Goal: Information Seeking & Learning: Learn about a topic

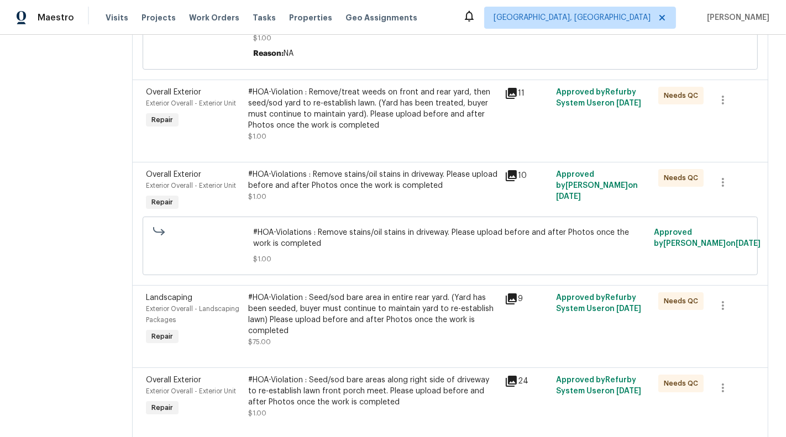
scroll to position [468, 0]
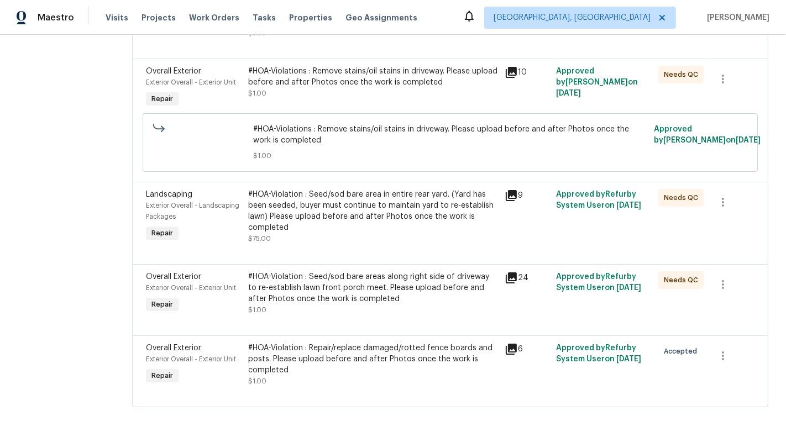
click at [33, 196] on section "All work orders 8245 Crackling Fire Dr Gainesville, VA 20155 Home details Vendo…" at bounding box center [62, 2] width 88 height 836
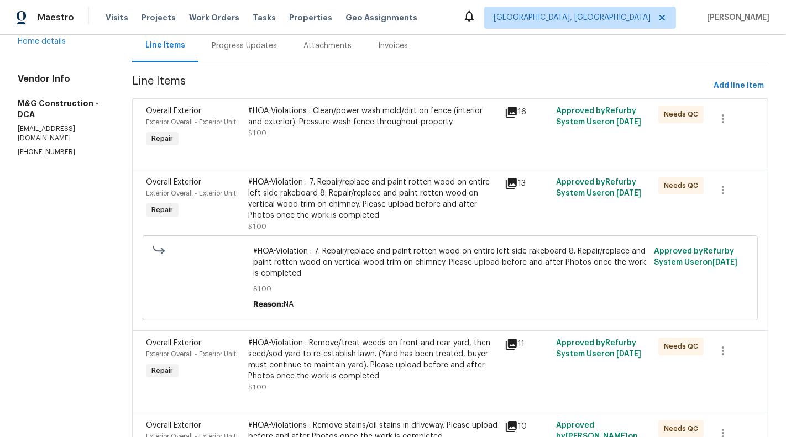
scroll to position [0, 0]
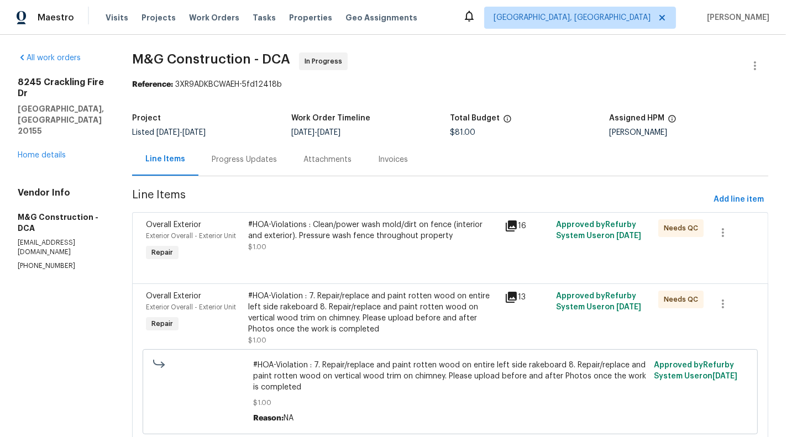
scroll to position [468, 0]
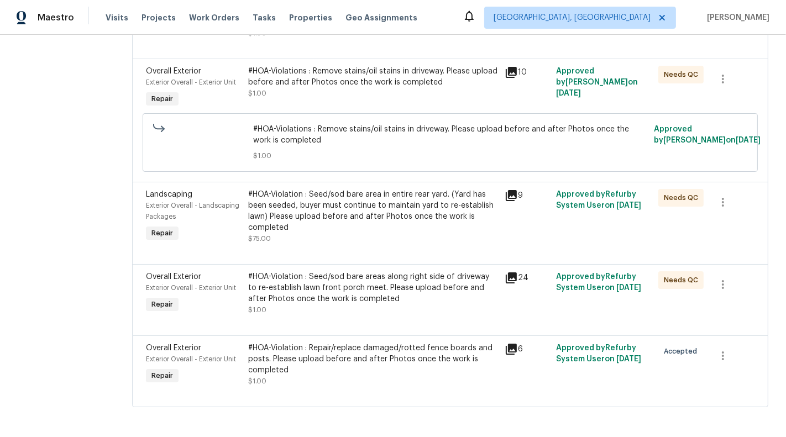
click at [65, 276] on section "All work orders 8245 Crackling Fire Dr Gainesville, VA 20155 Home details Vendo…" at bounding box center [62, 2] width 88 height 836
click at [41, 262] on section "All work orders 8245 Crackling Fire Dr Gainesville, VA 20155 Home details Vendo…" at bounding box center [62, 2] width 88 height 836
click at [52, 266] on section "All work orders 8245 Crackling Fire Dr Gainesville, VA 20155 Home details Vendo…" at bounding box center [62, 2] width 88 height 836
click at [64, 249] on section "All work orders 8245 Crackling Fire Dr Gainesville, VA 20155 Home details Vendo…" at bounding box center [62, 2] width 88 height 836
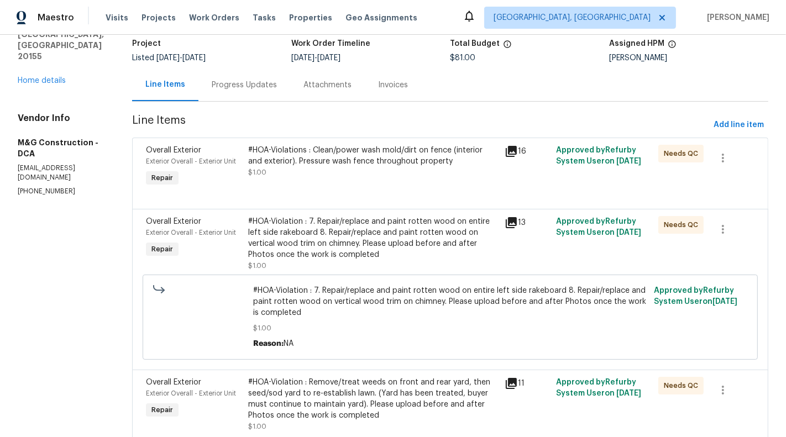
scroll to position [0, 0]
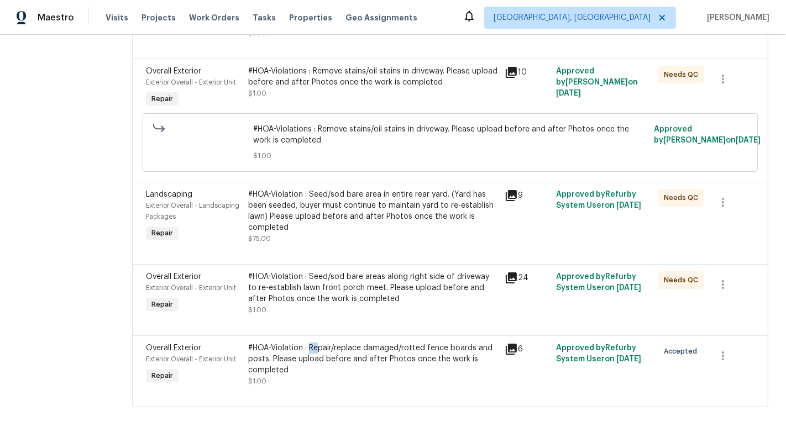
drag, startPoint x: 311, startPoint y: 346, endPoint x: 318, endPoint y: 351, distance: 9.1
click at [318, 351] on div "#HOA-Violation : Repair/replace damaged/rotted fence boards and posts. Please u…" at bounding box center [373, 359] width 250 height 33
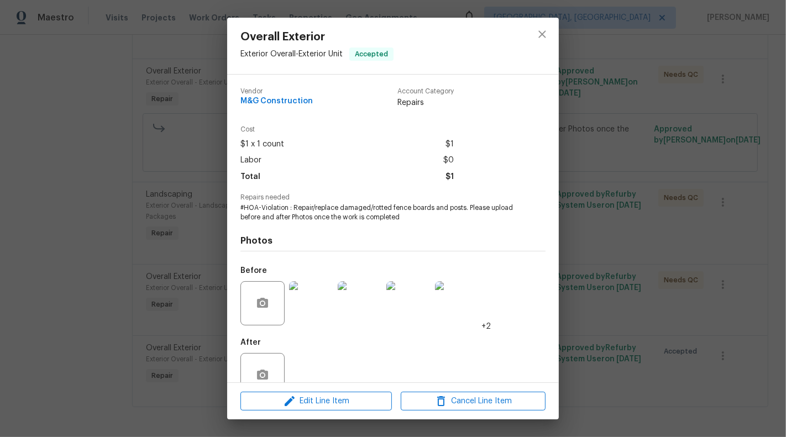
drag, startPoint x: 295, startPoint y: 208, endPoint x: 462, endPoint y: 207, distance: 167.5
click at [462, 207] on span "#HOA-Violation : Repair/replace damaged/rotted fence boards and posts. Please u…" at bounding box center [377, 212] width 275 height 19
drag, startPoint x: 465, startPoint y: 208, endPoint x: 292, endPoint y: 209, distance: 173.5
click at [292, 209] on span "#HOA-Violation : Repair/replace damaged/rotted fence boards and posts. Please u…" at bounding box center [377, 212] width 275 height 19
copy span "Repair/replace damaged/rotted fence boards and posts."
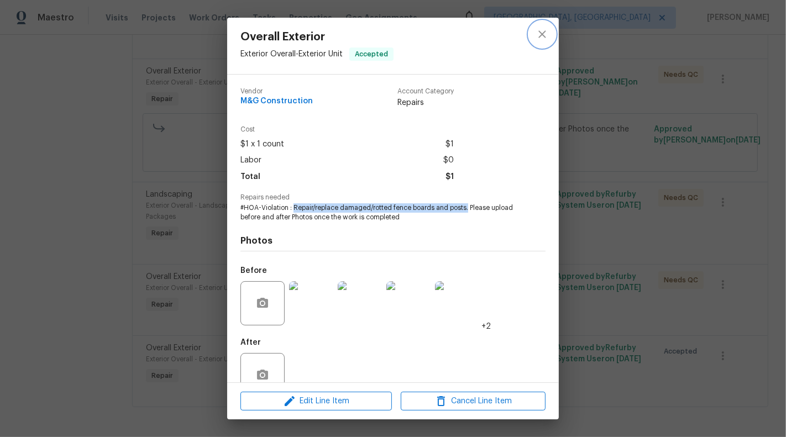
click at [552, 38] on button "close" at bounding box center [542, 34] width 27 height 27
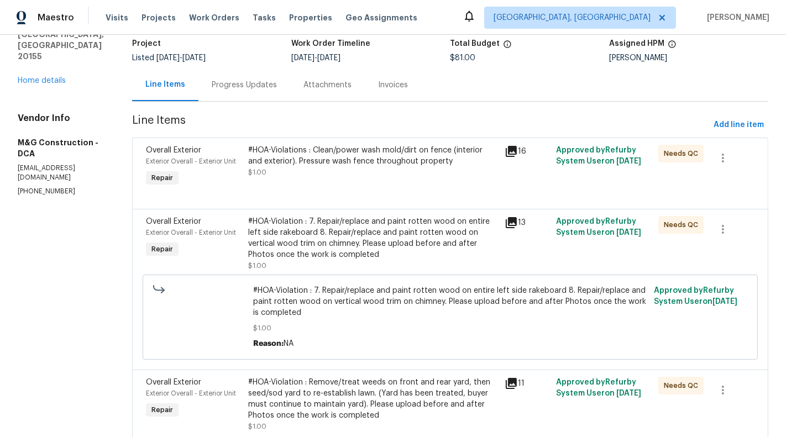
scroll to position [0, 0]
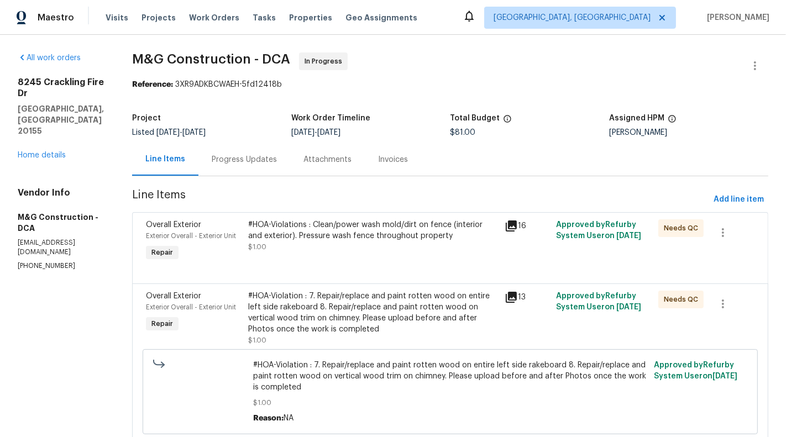
scroll to position [468, 0]
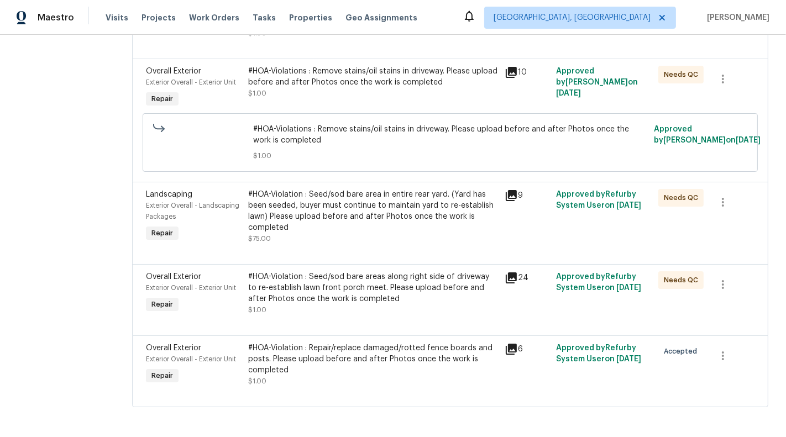
click at [381, 197] on div "#HOA-Violation : Seed/sod bare area in entire rear yard. (Yard has been seeded,…" at bounding box center [373, 211] width 250 height 44
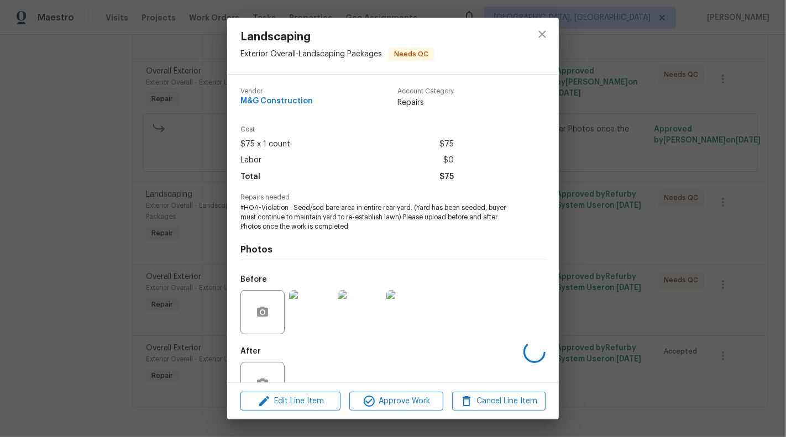
scroll to position [35, 0]
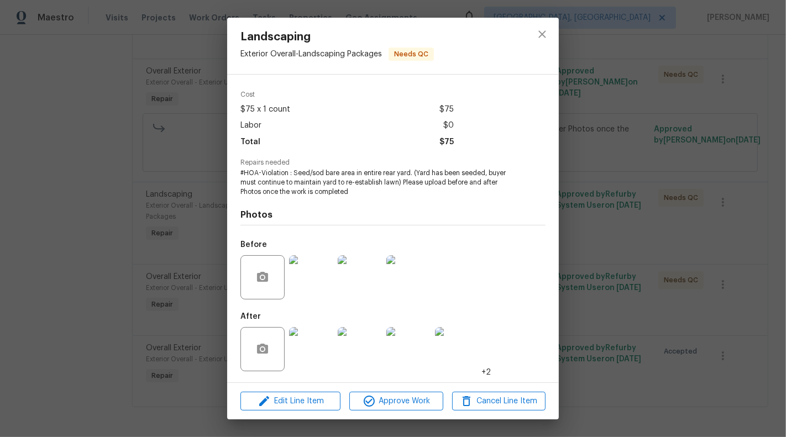
click at [309, 353] on img at bounding box center [311, 349] width 44 height 44
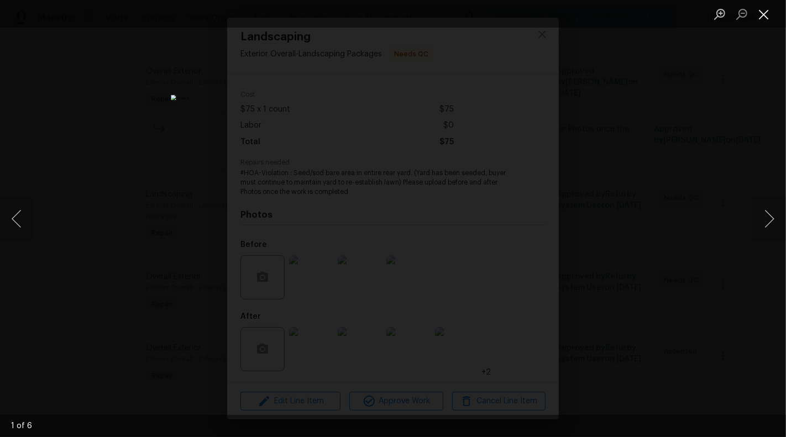
click at [763, 12] on button "Close lightbox" at bounding box center [764, 13] width 22 height 19
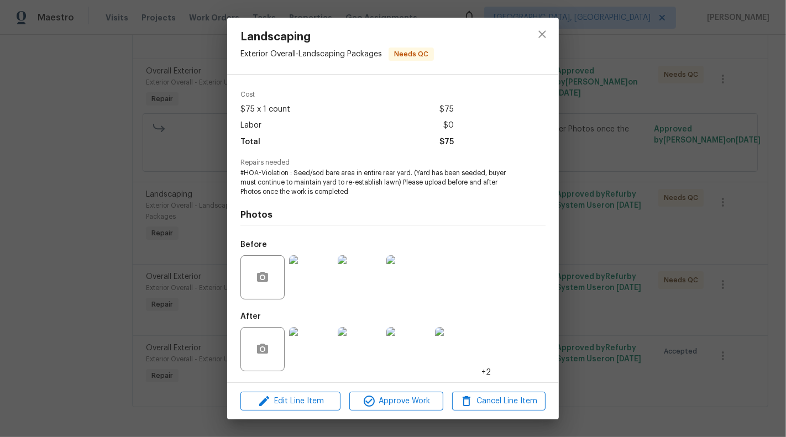
click at [642, 281] on div "Landscaping Exterior Overall - Landscaping Packages Needs QC Vendor M&G Constru…" at bounding box center [393, 218] width 786 height 437
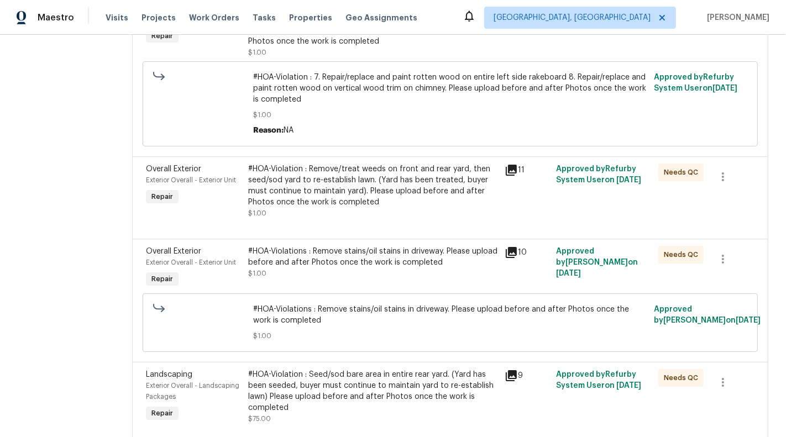
scroll to position [274, 0]
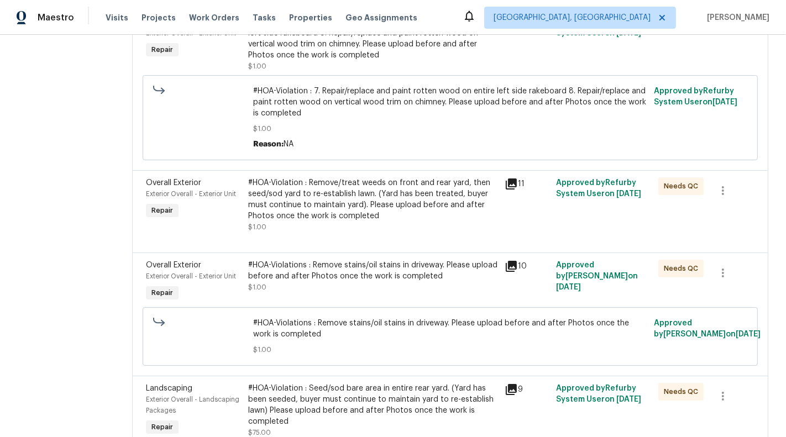
click at [372, 269] on div "#HOA-Violations : Remove stains/oil stains in driveway. Please upload before an…" at bounding box center [373, 271] width 250 height 22
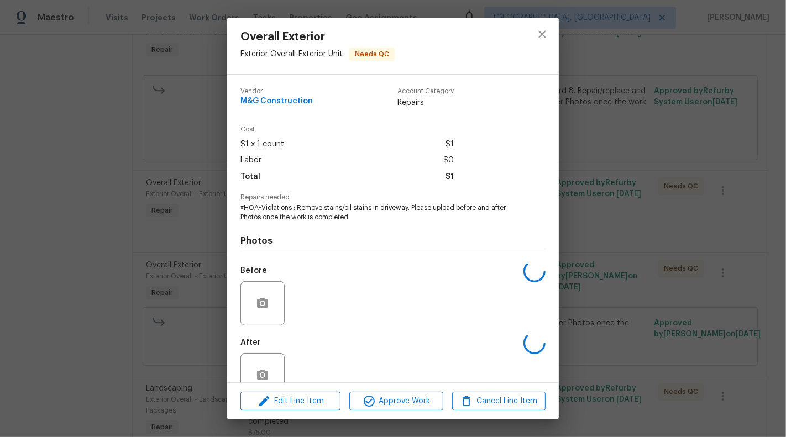
scroll to position [26, 0]
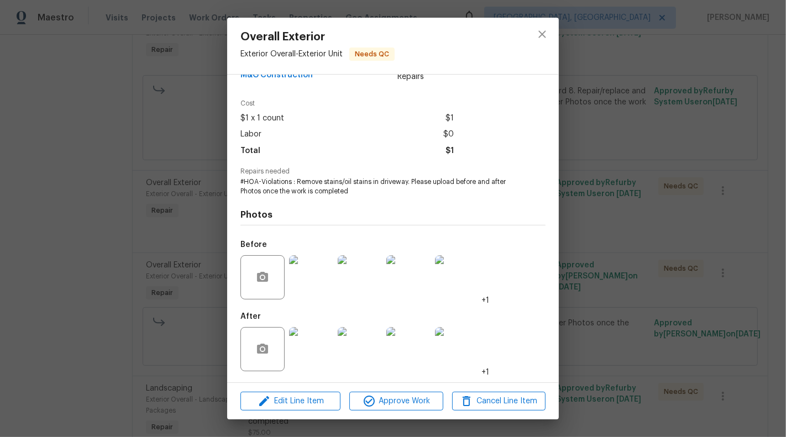
click at [302, 353] on img at bounding box center [311, 349] width 44 height 44
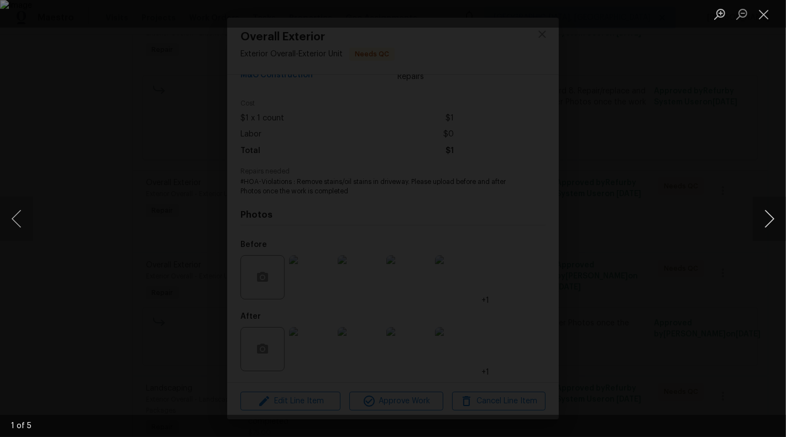
click at [773, 222] on button "Next image" at bounding box center [769, 219] width 33 height 44
click at [768, 219] on button "Next image" at bounding box center [769, 219] width 33 height 44
click at [768, 222] on button "Next image" at bounding box center [769, 219] width 33 height 44
click at [769, 23] on button "Close lightbox" at bounding box center [764, 13] width 22 height 19
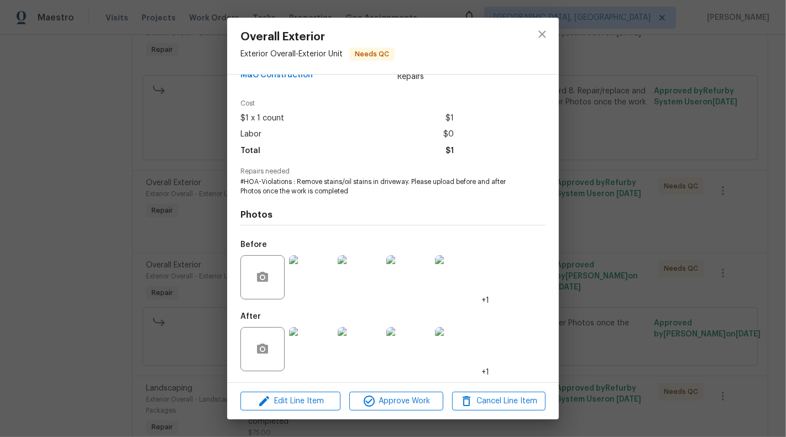
click at [307, 281] on img at bounding box center [311, 277] width 44 height 44
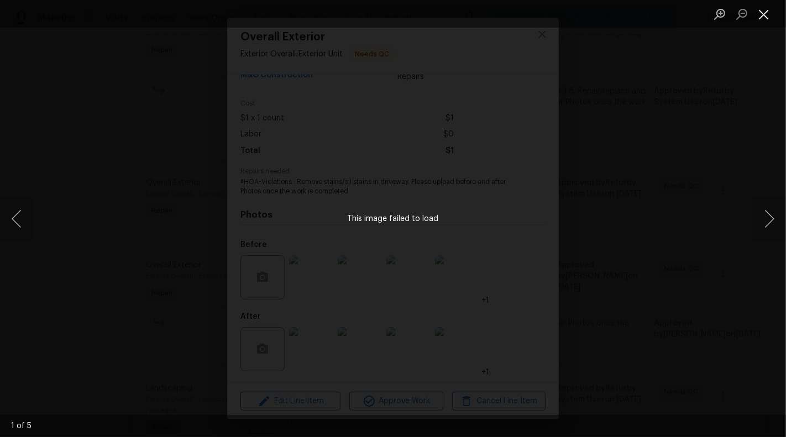
click at [764, 12] on button "Close lightbox" at bounding box center [764, 13] width 22 height 19
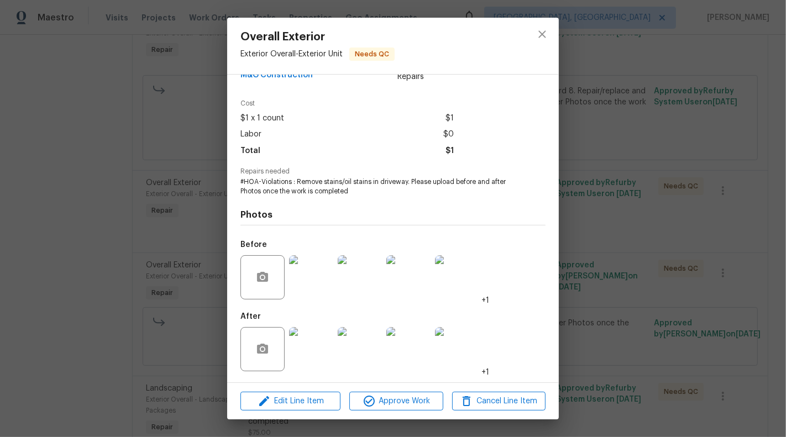
click at [327, 281] on img at bounding box center [311, 277] width 44 height 44
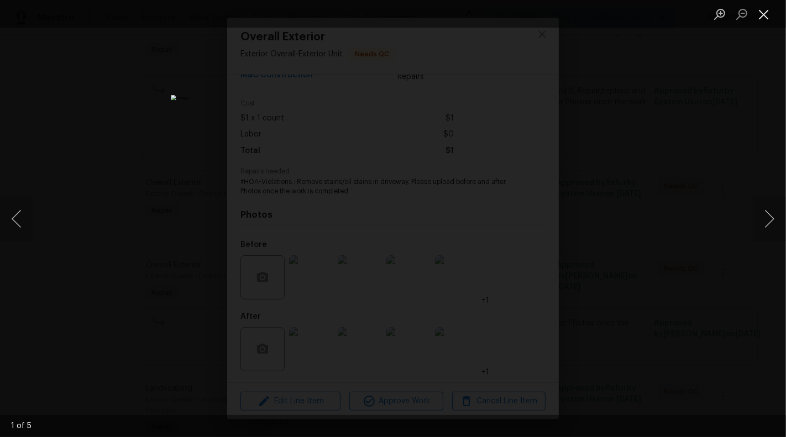
click at [761, 11] on button "Close lightbox" at bounding box center [764, 13] width 22 height 19
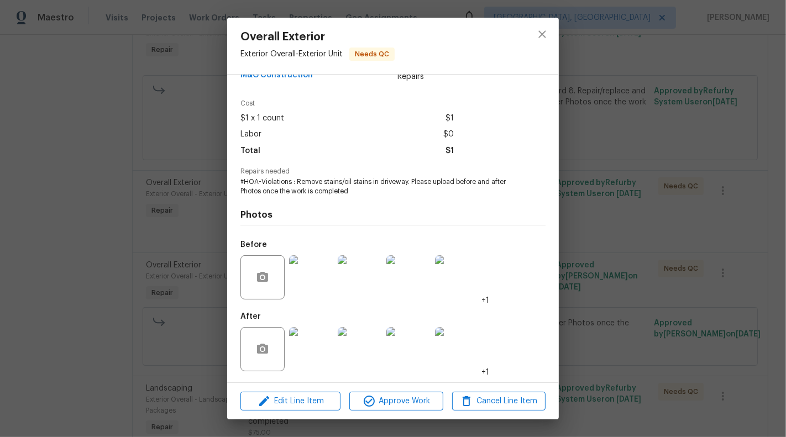
click at [106, 244] on div "Overall Exterior Exterior Overall - Exterior Unit Needs QC Vendor M&G Construct…" at bounding box center [393, 218] width 786 height 437
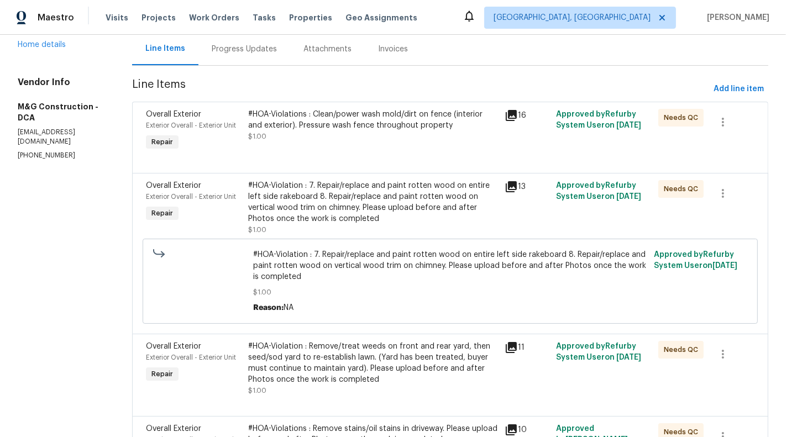
scroll to position [48, 0]
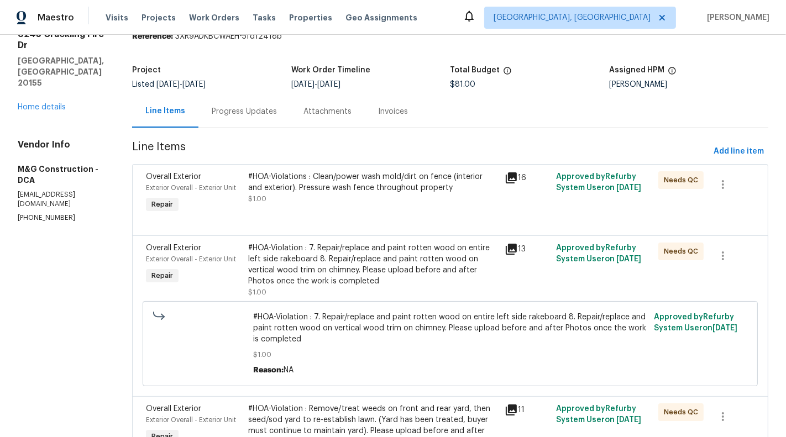
click at [382, 185] on div "#HOA-Violations : Clean/power wash mold/dirt on fence (interior and exterior). …" at bounding box center [373, 182] width 250 height 22
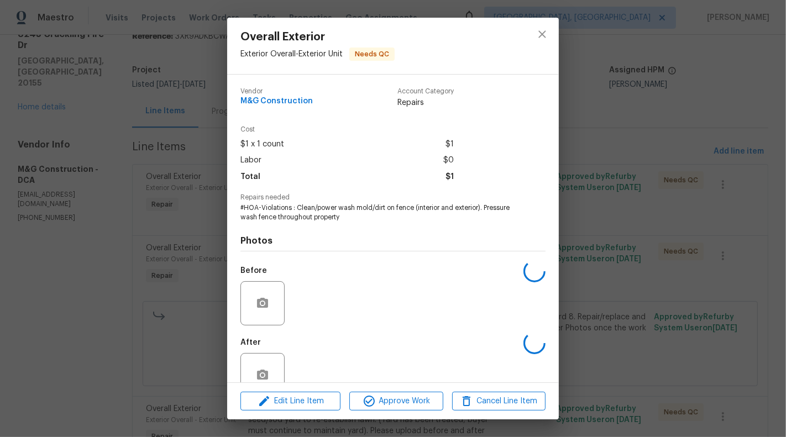
scroll to position [26, 0]
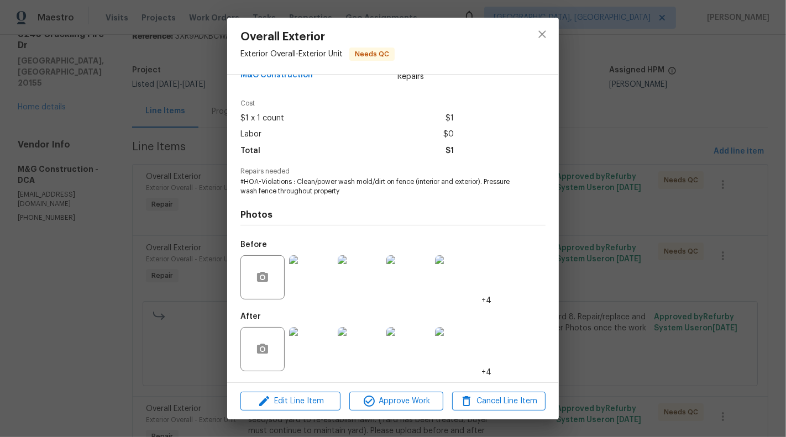
click at [307, 363] on img at bounding box center [311, 349] width 44 height 44
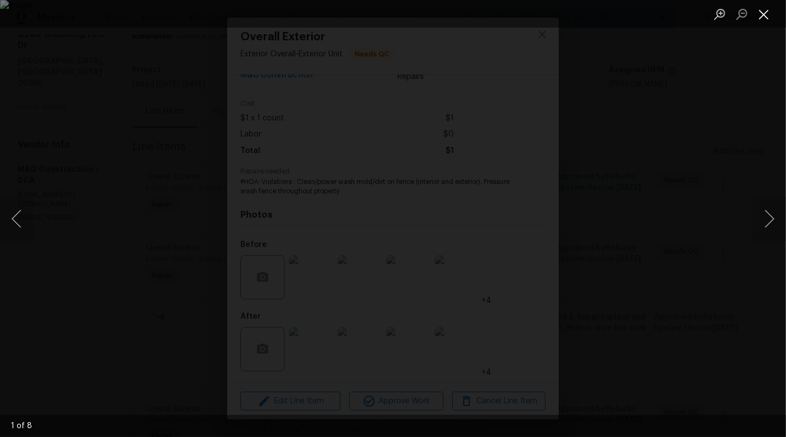
click at [758, 19] on button "Close lightbox" at bounding box center [764, 13] width 22 height 19
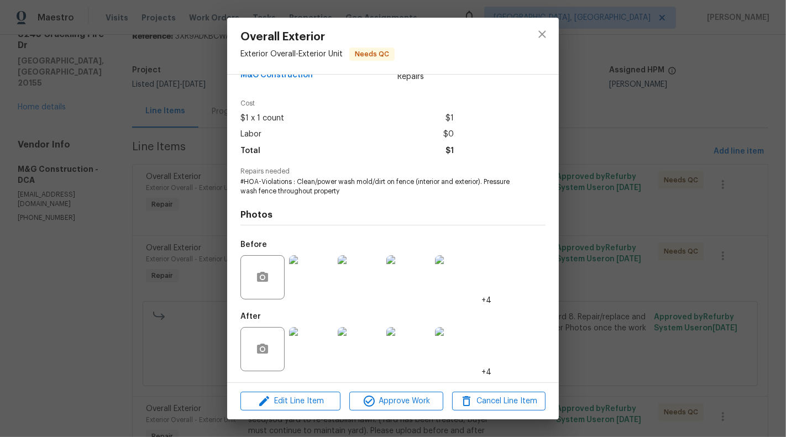
click at [314, 359] on img at bounding box center [311, 349] width 44 height 44
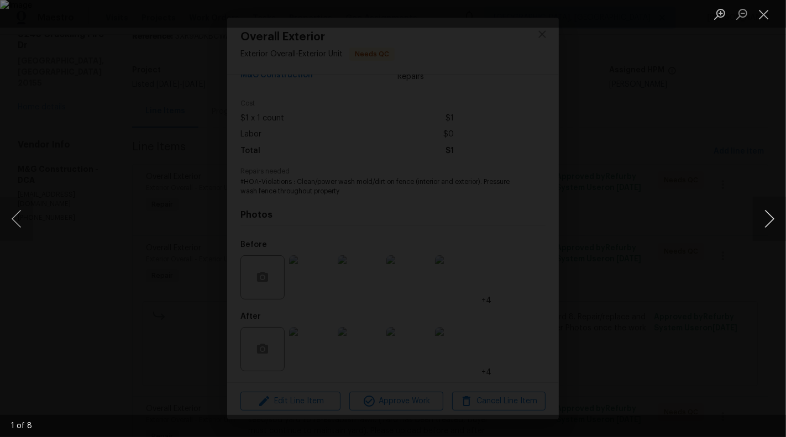
click at [768, 224] on button "Next image" at bounding box center [769, 219] width 33 height 44
click at [769, 224] on button "Next image" at bounding box center [769, 219] width 33 height 44
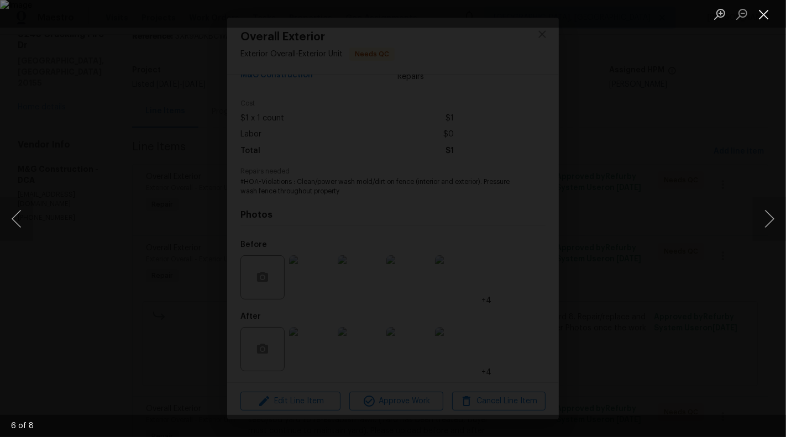
click at [762, 17] on button "Close lightbox" at bounding box center [764, 13] width 22 height 19
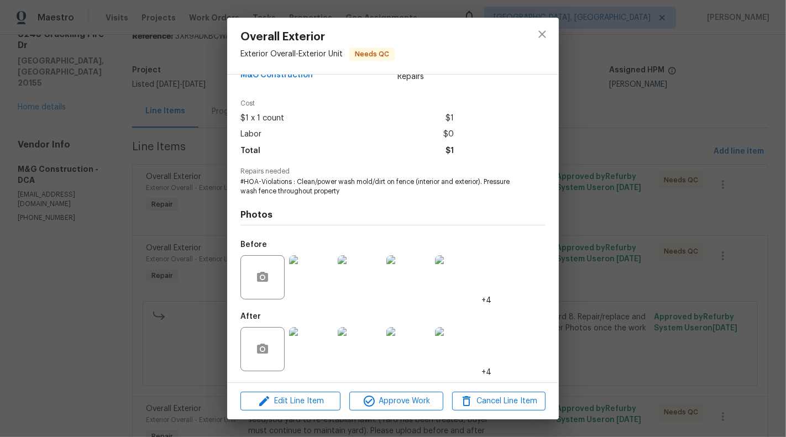
click at [588, 216] on div "Overall Exterior Exterior Overall - Exterior Unit Needs QC Vendor M&G Construct…" at bounding box center [393, 218] width 786 height 437
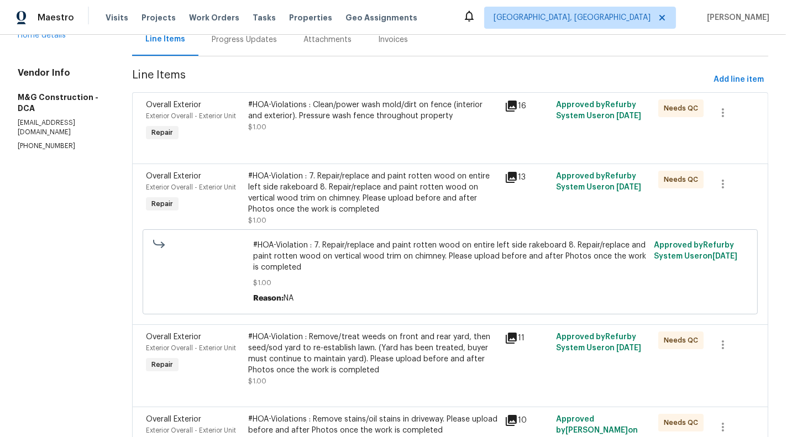
scroll to position [119, 0]
click at [355, 230] on div "#HOA-Violation : 7. Repair/replace and paint rotten wood on entire left side ra…" at bounding box center [450, 272] width 615 height 85
click at [354, 200] on div "#HOA-Violation : 7. Repair/replace and paint rotten wood on entire left side ra…" at bounding box center [373, 193] width 250 height 44
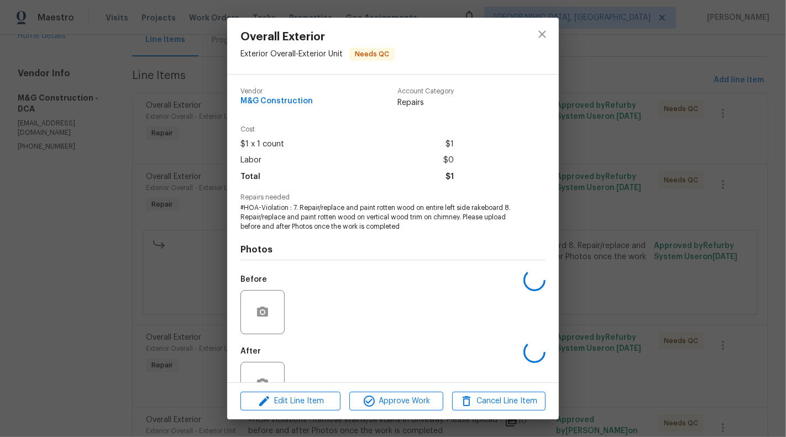
scroll to position [35, 0]
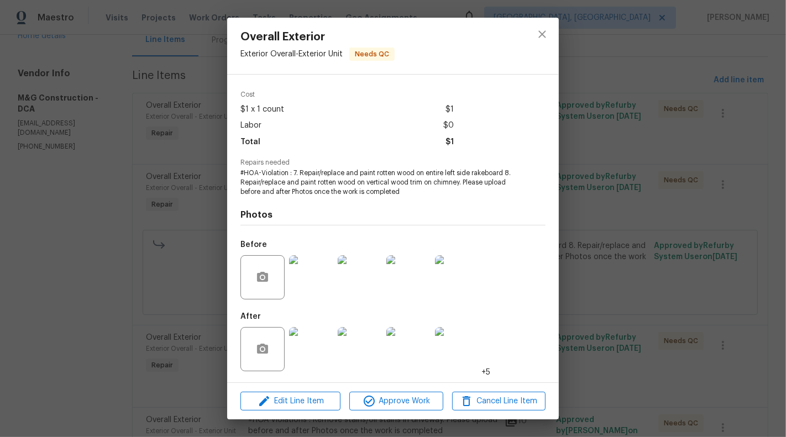
click at [315, 349] on img at bounding box center [311, 349] width 44 height 44
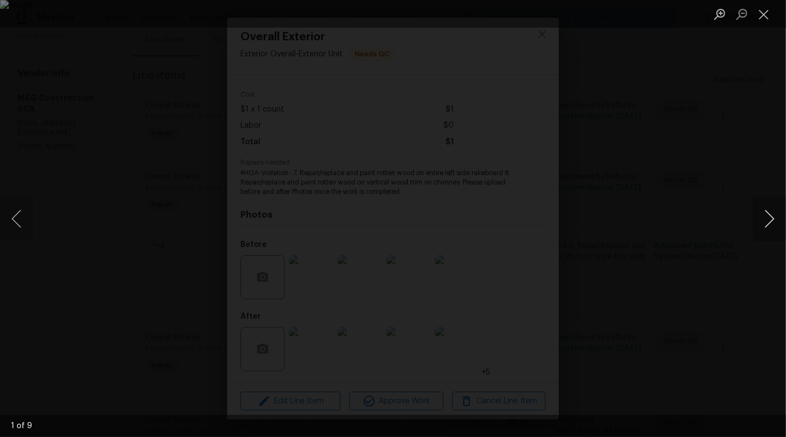
click at [774, 220] on button "Next image" at bounding box center [769, 219] width 33 height 44
click at [771, 227] on button "Next image" at bounding box center [769, 219] width 33 height 44
click at [773, 225] on button "Next image" at bounding box center [769, 219] width 33 height 44
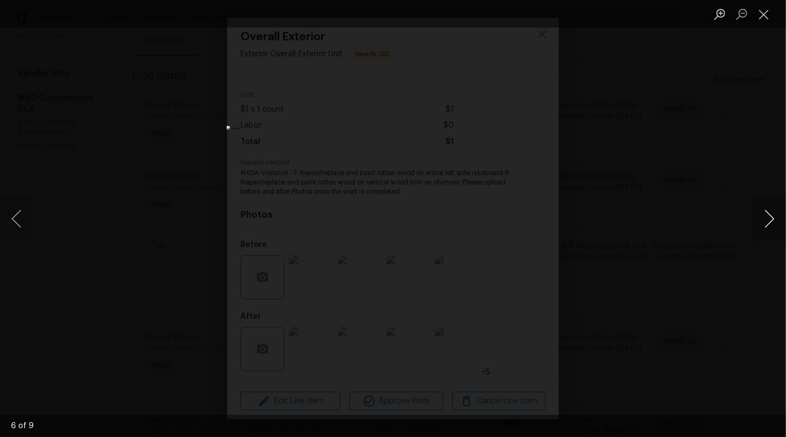
click at [773, 225] on button "Next image" at bounding box center [769, 219] width 33 height 44
click at [771, 222] on button "Next image" at bounding box center [769, 219] width 33 height 44
click at [765, 7] on button "Close lightbox" at bounding box center [764, 13] width 22 height 19
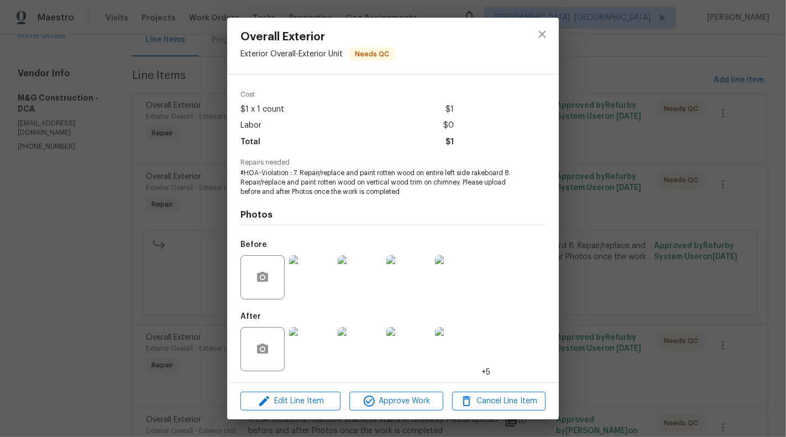
click at [37, 358] on div "Overall Exterior Exterior Overall - Exterior Unit Needs QC Vendor M&G Construct…" at bounding box center [393, 218] width 786 height 437
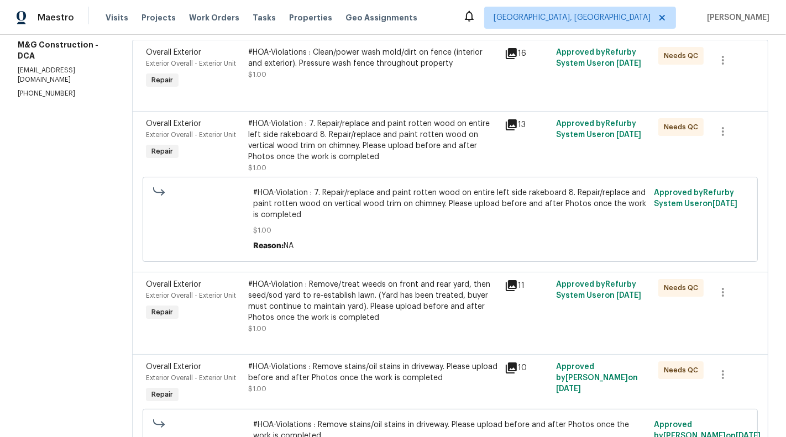
scroll to position [189, 0]
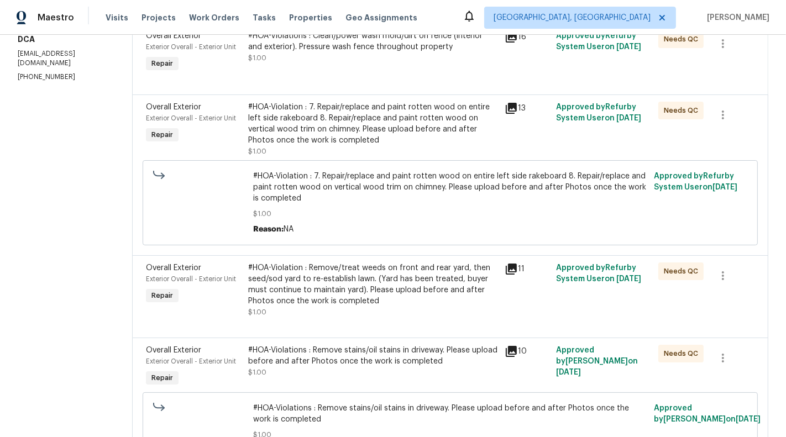
click at [381, 293] on div "#HOA-Violation : Remove/treat weeds on front and rear yard, then seed/sod yard …" at bounding box center [373, 285] width 250 height 44
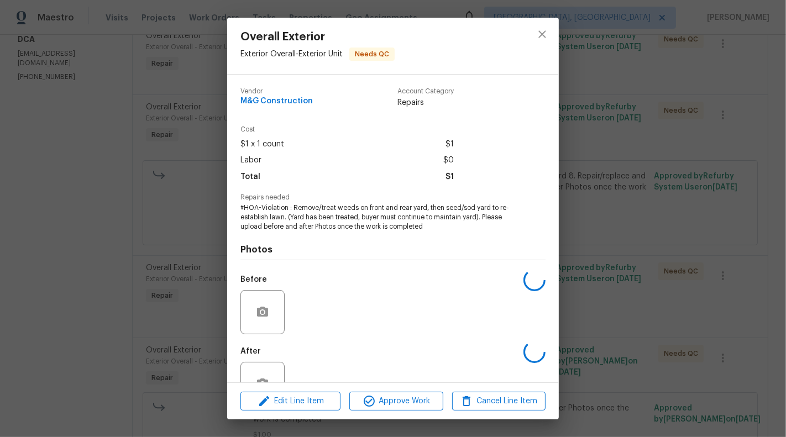
scroll to position [35, 0]
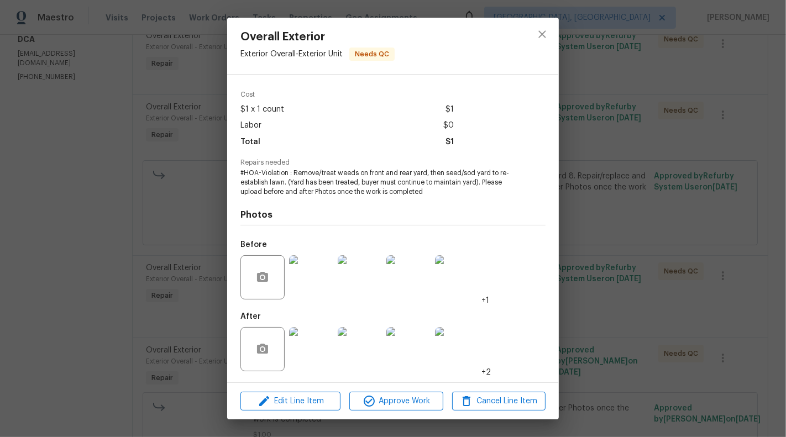
click at [307, 346] on img at bounding box center [311, 349] width 44 height 44
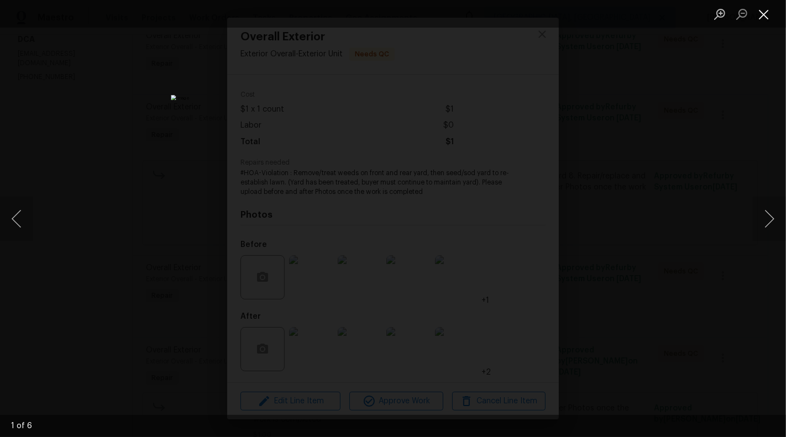
click at [768, 22] on button "Close lightbox" at bounding box center [764, 13] width 22 height 19
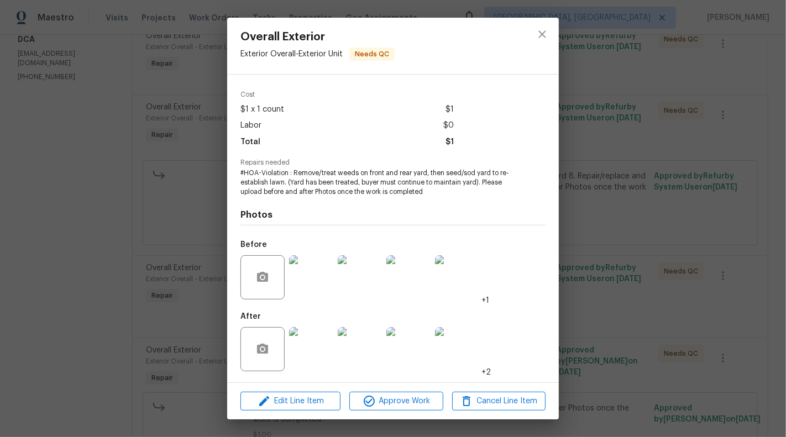
click at [622, 244] on div "Overall Exterior Exterior Overall - Exterior Unit Needs QC Vendor M&G Construct…" at bounding box center [393, 218] width 786 height 437
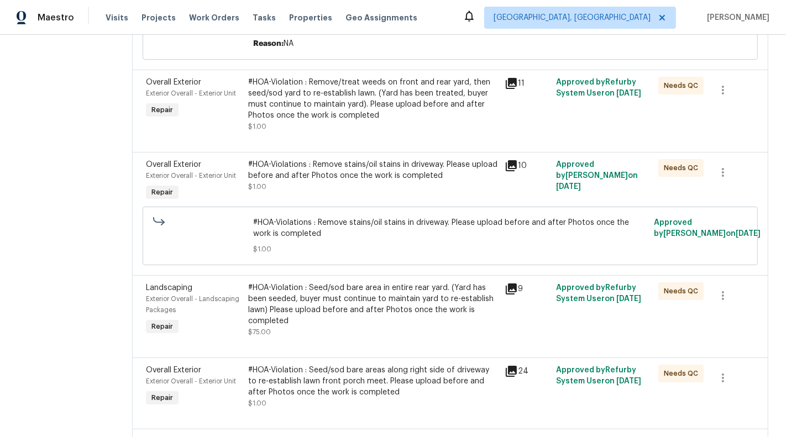
scroll to position [376, 0]
click at [370, 178] on div "#HOA-Violations : Remove stains/oil stains in driveway. Please upload before an…" at bounding box center [373, 169] width 250 height 22
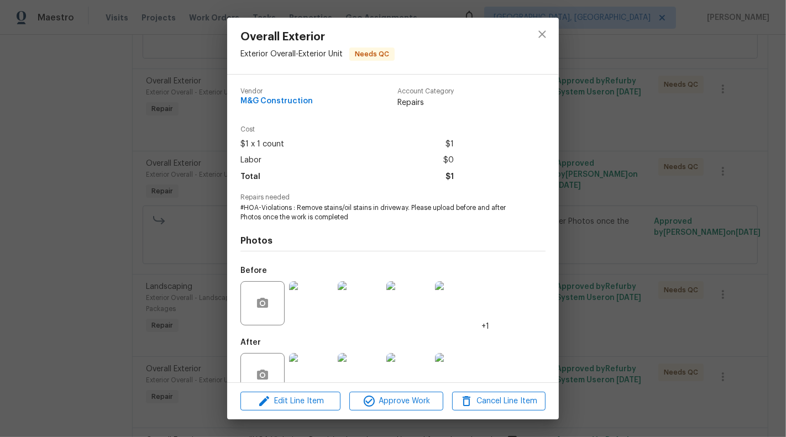
scroll to position [26, 0]
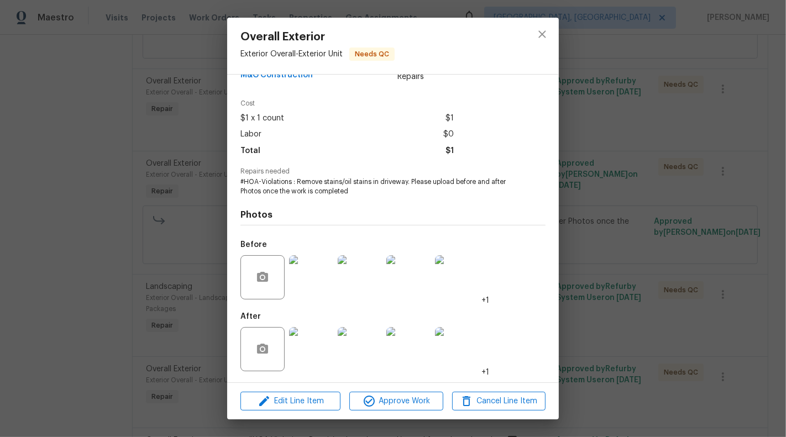
click at [135, 288] on div "Overall Exterior Exterior Overall - Exterior Unit Needs QC Vendor M&G Construct…" at bounding box center [393, 218] width 786 height 437
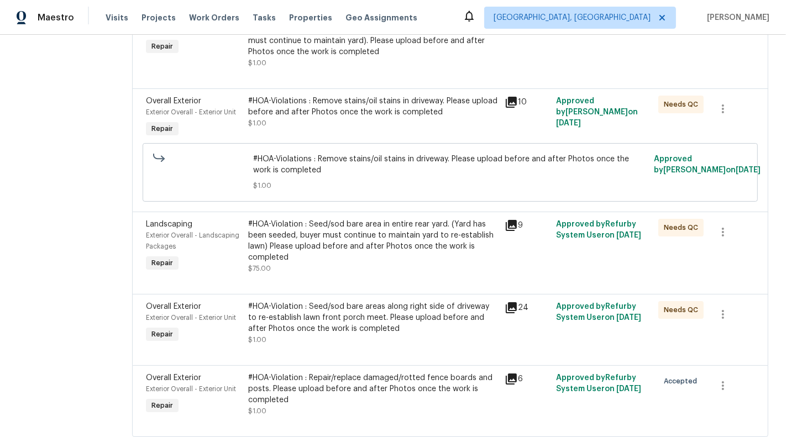
scroll to position [447, 0]
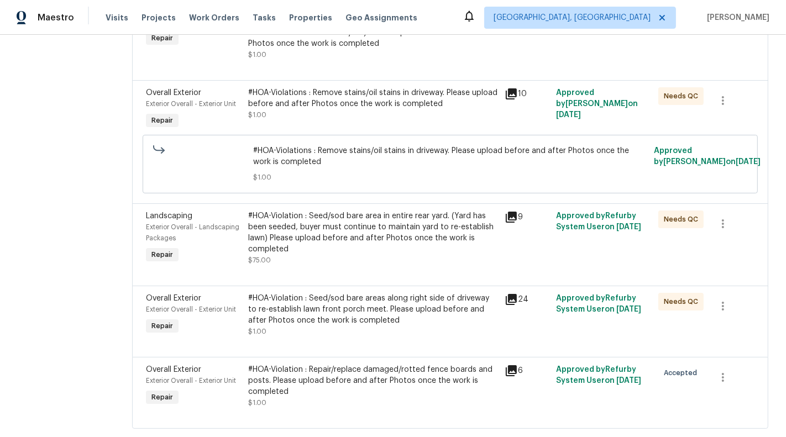
click at [334, 200] on div "Overall Exterior Exterior Overall - Exterior Unit Repair #HOA-Violations : Remo…" at bounding box center [450, 141] width 636 height 123
click at [344, 219] on div "#HOA-Violation : Seed/sod bare area in entire rear yard. (Yard has been seeded,…" at bounding box center [373, 233] width 250 height 44
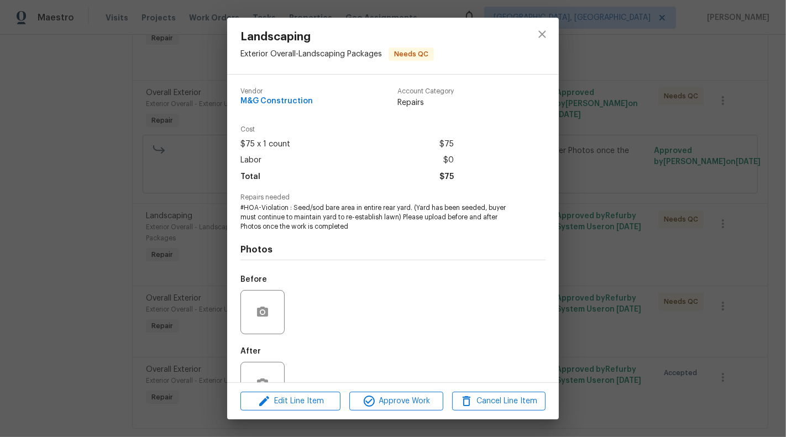
scroll to position [35, 0]
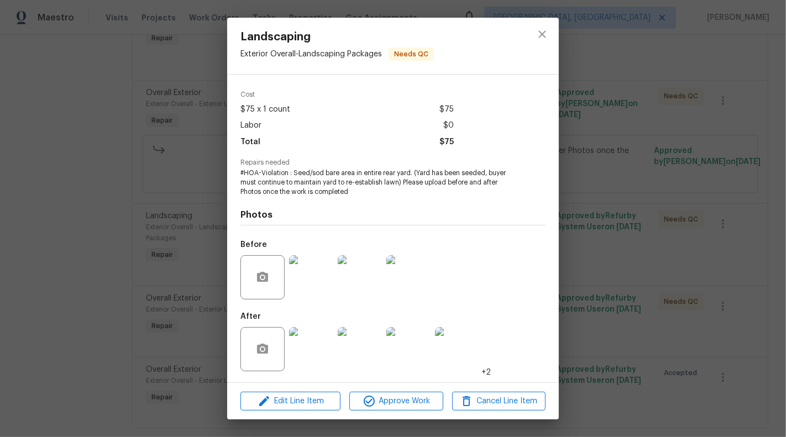
click at [161, 298] on div "Landscaping Exterior Overall - Landscaping Packages Needs QC Vendor M&G Constru…" at bounding box center [393, 218] width 786 height 437
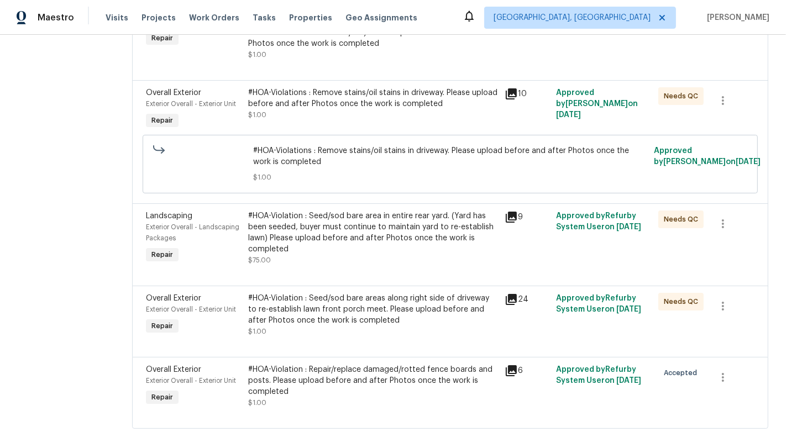
scroll to position [468, 0]
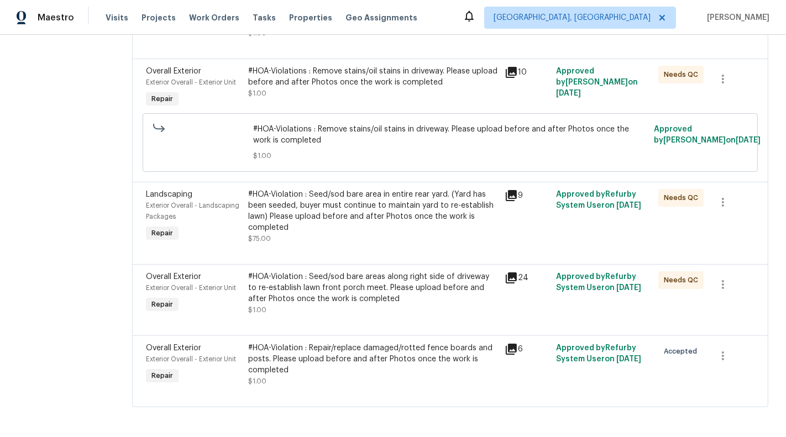
click at [369, 290] on div "#HOA-Violation : Seed/sod bare areas along right side of driveway to re-establi…" at bounding box center [373, 287] width 250 height 33
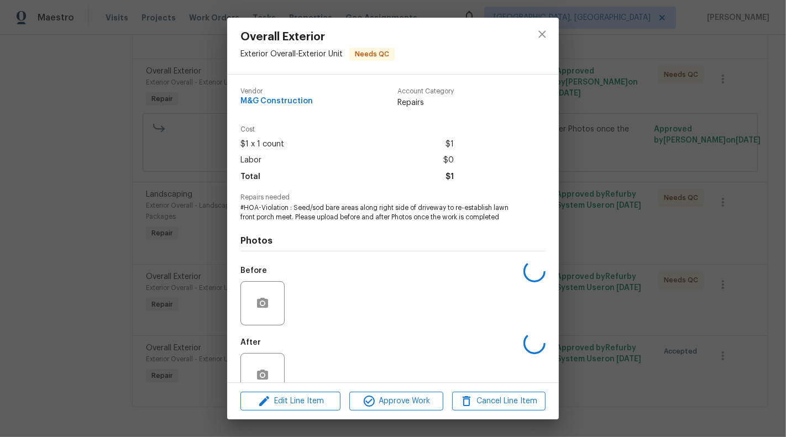
scroll to position [26, 0]
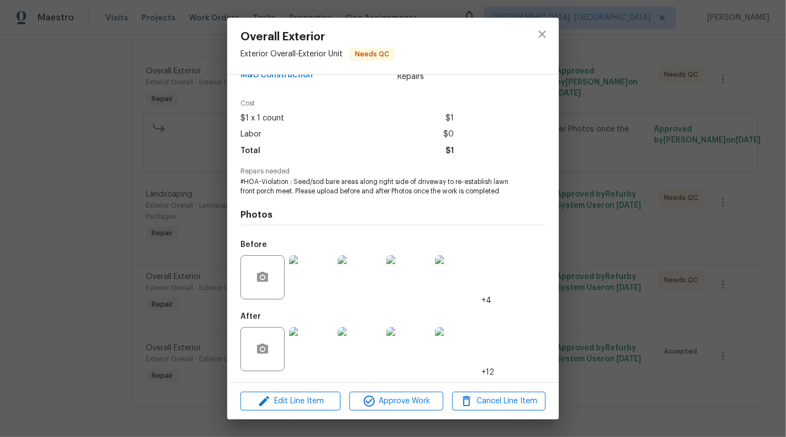
click at [2, 279] on div "Overall Exterior Exterior Overall - Exterior Unit Needs QC Vendor M&G Construct…" at bounding box center [393, 218] width 786 height 437
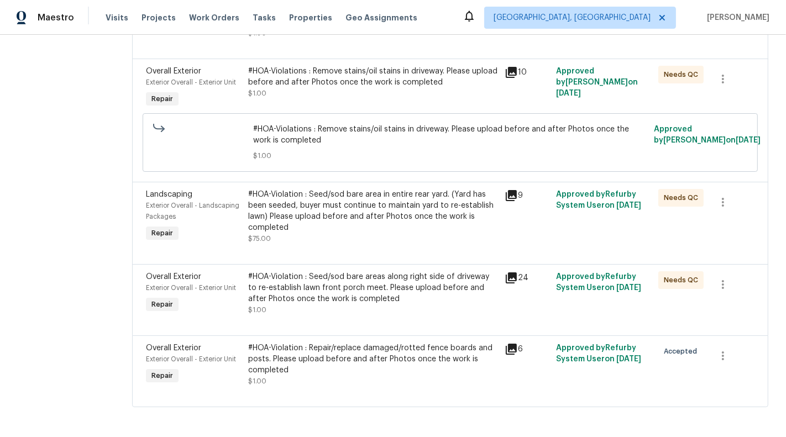
click at [302, 292] on div "#HOA-Violation : Seed/sod bare areas along right side of driveway to re-establi…" at bounding box center [373, 287] width 250 height 33
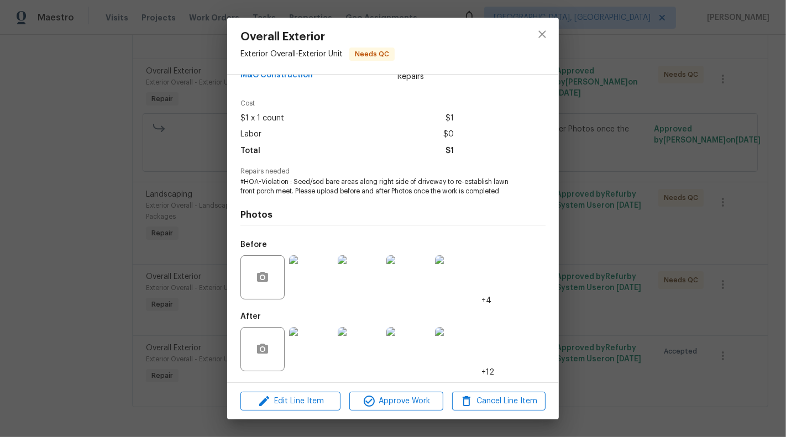
click at [316, 355] on img at bounding box center [311, 349] width 44 height 44
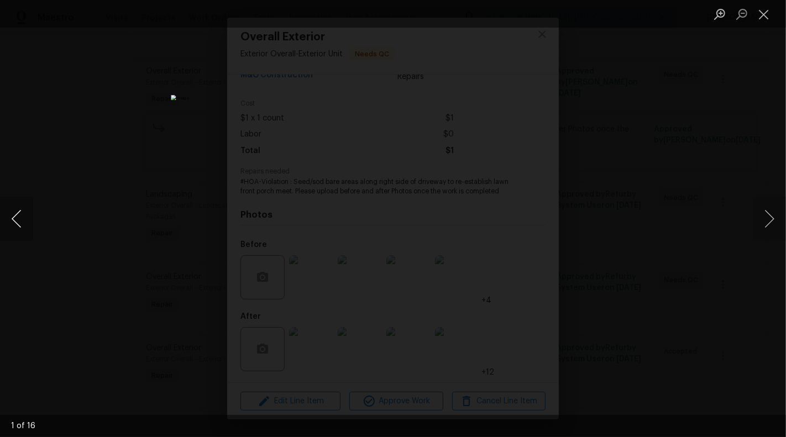
click at [22, 222] on button "Previous image" at bounding box center [16, 219] width 33 height 44
click at [16, 221] on button "Previous image" at bounding box center [16, 219] width 33 height 44
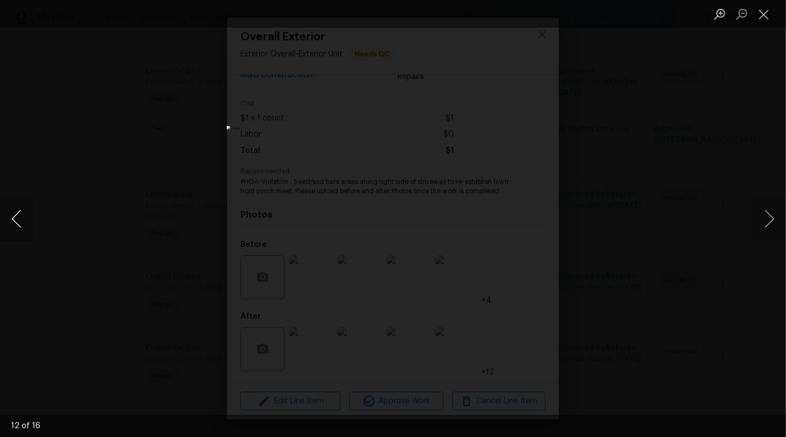
click at [16, 221] on button "Previous image" at bounding box center [16, 219] width 33 height 44
click at [24, 227] on button "Previous image" at bounding box center [16, 219] width 33 height 44
click at [773, 12] on button "Close lightbox" at bounding box center [764, 13] width 22 height 19
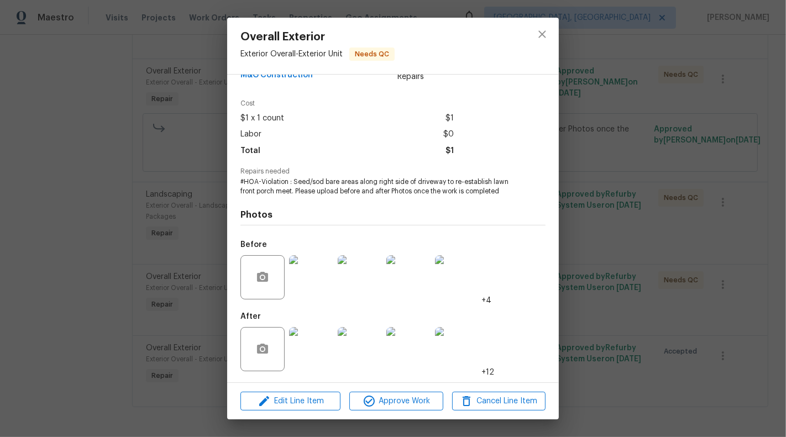
click at [308, 363] on img at bounding box center [311, 349] width 44 height 44
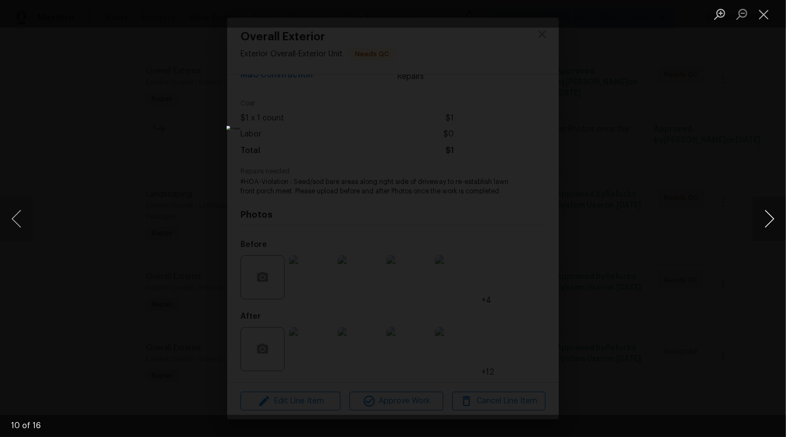
click at [773, 220] on button "Next image" at bounding box center [769, 219] width 33 height 44
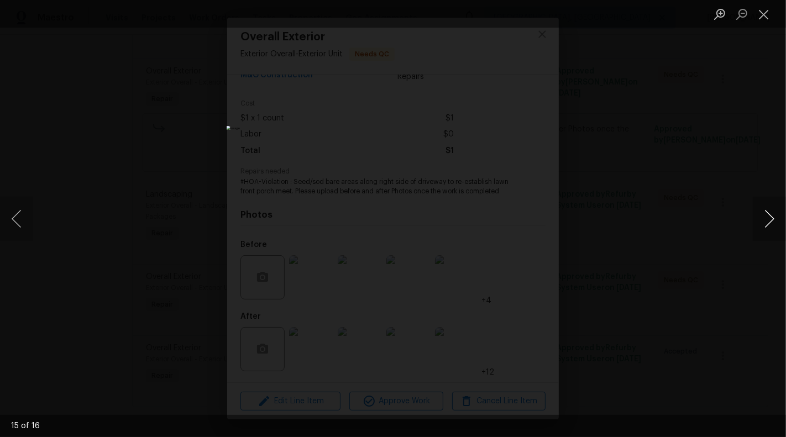
click at [773, 220] on button "Next image" at bounding box center [769, 219] width 33 height 44
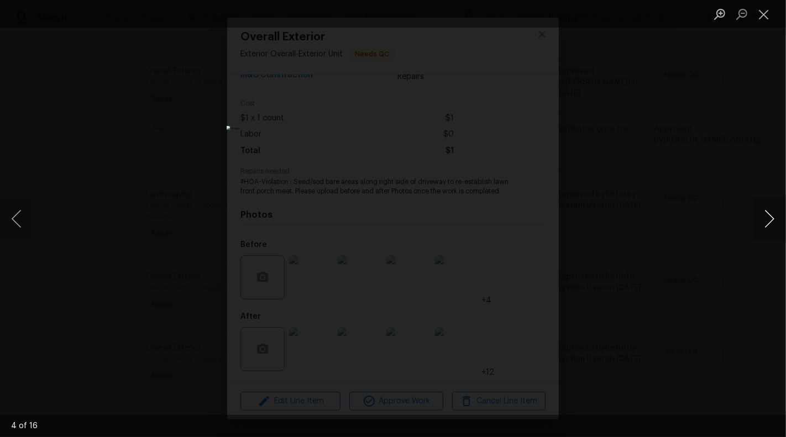
click at [773, 220] on button "Next image" at bounding box center [769, 219] width 33 height 44
click at [765, 22] on button "Close lightbox" at bounding box center [764, 13] width 22 height 19
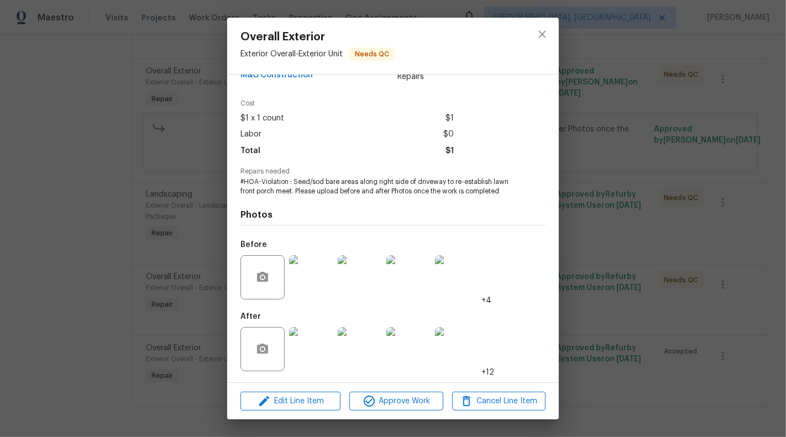
click at [697, 279] on div "Overall Exterior Exterior Overall - Exterior Unit Needs QC Vendor M&G Construct…" at bounding box center [393, 218] width 786 height 437
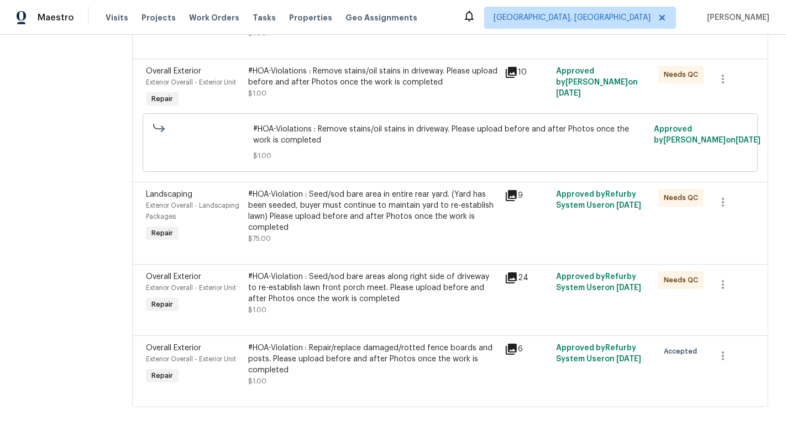
click at [382, 365] on div "#HOA-Violation : Repair/replace damaged/rotted fence boards and posts. Please u…" at bounding box center [373, 359] width 250 height 33
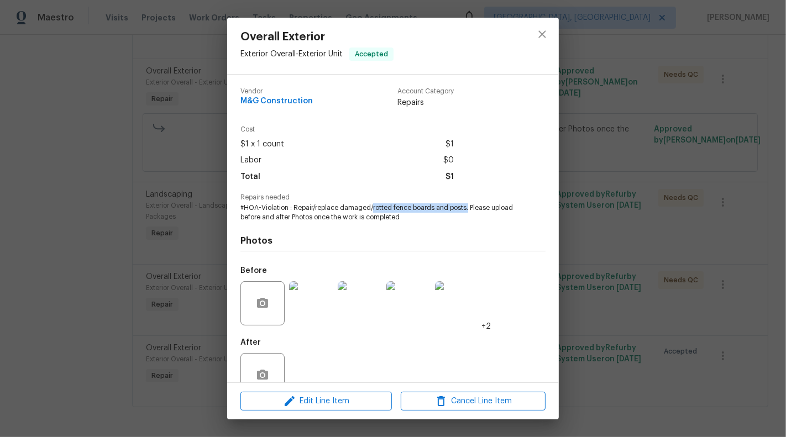
drag, startPoint x: 371, startPoint y: 209, endPoint x: 466, endPoint y: 207, distance: 95.1
click at [466, 207] on span "#HOA-Violation : Repair/replace damaged/rotted fence boards and posts. Please u…" at bounding box center [377, 212] width 275 height 19
click at [312, 213] on span "#HOA-Violation : Repair/replace damaged/rotted fence boards and posts. Please u…" at bounding box center [377, 212] width 275 height 19
click at [51, 258] on div "Overall Exterior Exterior Overall - Exterior Unit Accepted Vendor M&G Construct…" at bounding box center [393, 218] width 786 height 437
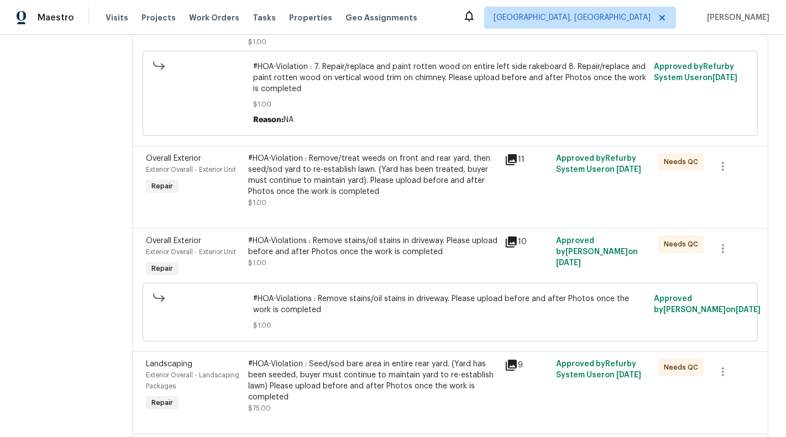
scroll to position [269, 0]
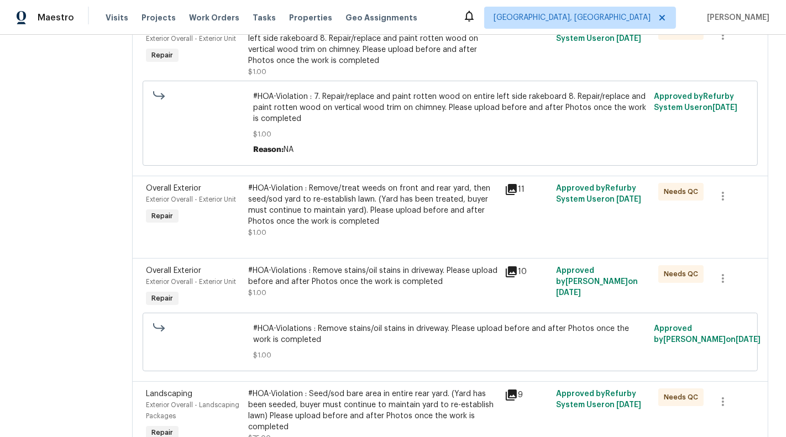
click at [365, 276] on div "#HOA-Violations : Remove stains/oil stains in driveway. Please upload before an…" at bounding box center [373, 276] width 250 height 22
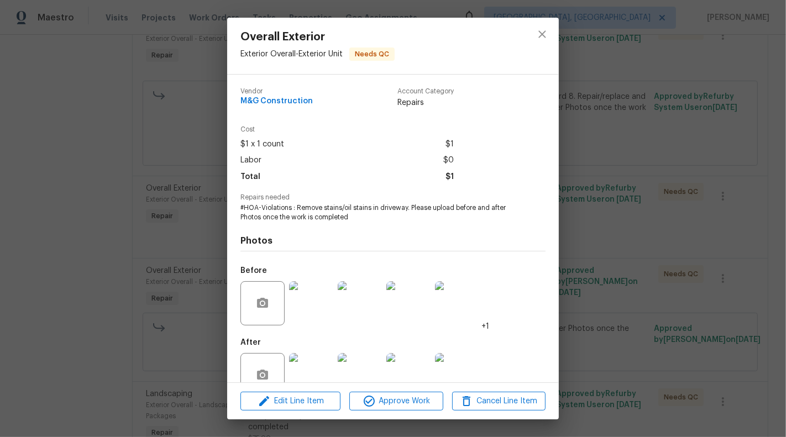
click at [81, 281] on div "Overall Exterior Exterior Overall - Exterior Unit Needs QC Vendor M&G Construct…" at bounding box center [393, 218] width 786 height 437
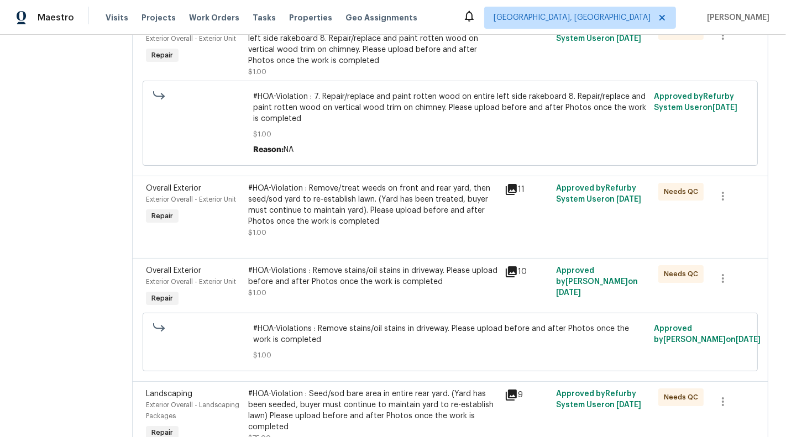
scroll to position [247, 0]
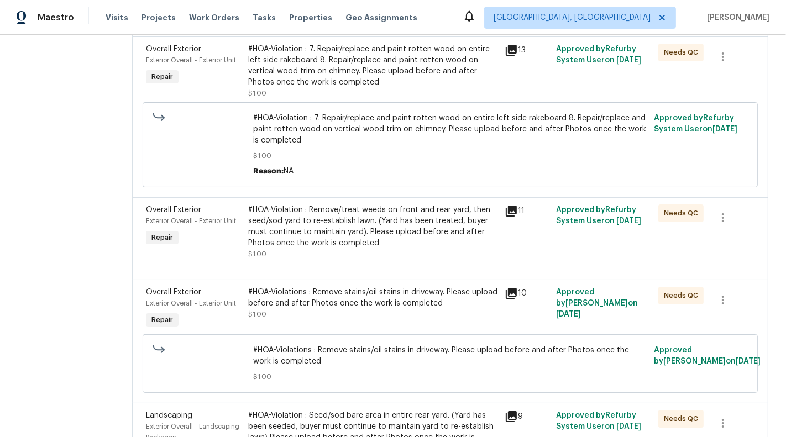
click at [337, 238] on div "#HOA-Violation : Remove/treat weeds on front and rear yard, then seed/sod yard …" at bounding box center [373, 226] width 250 height 44
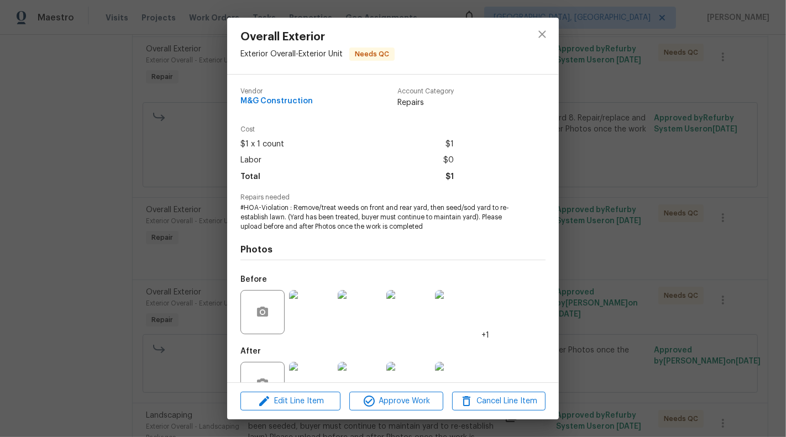
scroll to position [35, 0]
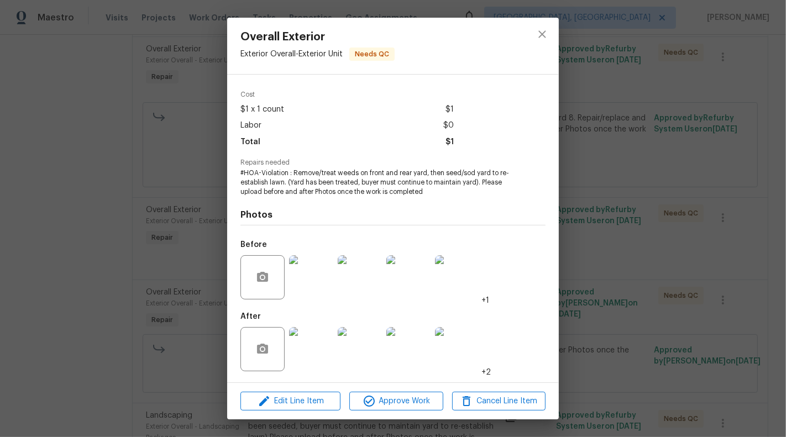
click at [102, 280] on div "Overall Exterior Exterior Overall - Exterior Unit Needs QC Vendor M&G Construct…" at bounding box center [393, 218] width 786 height 437
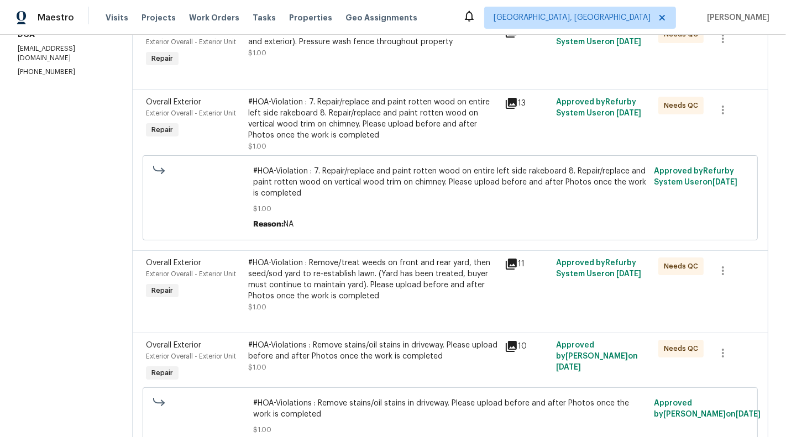
scroll to position [166, 0]
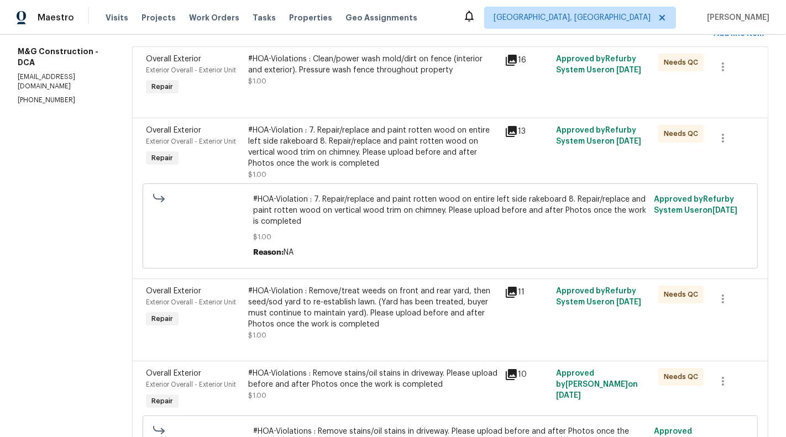
click at [395, 147] on div "#HOA-Violation : 7. Repair/replace and paint rotten wood on entire left side ra…" at bounding box center [373, 147] width 250 height 44
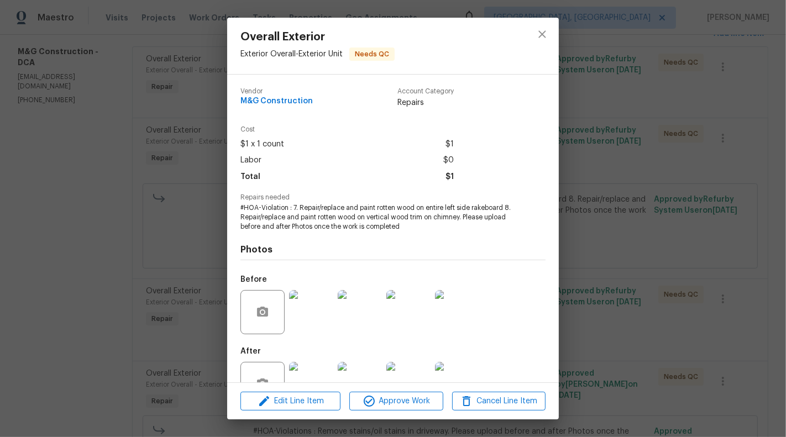
scroll to position [35, 0]
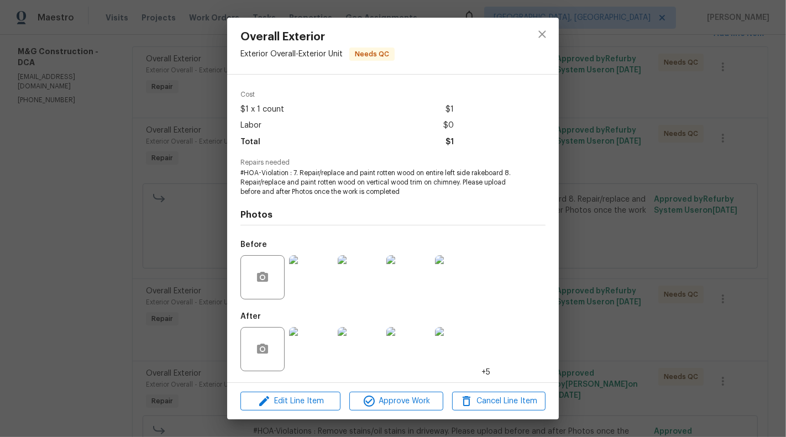
click at [377, 170] on span "#HOA-Violation : 7. Repair/replace and paint rotten wood on entire left side ra…" at bounding box center [377, 183] width 275 height 28
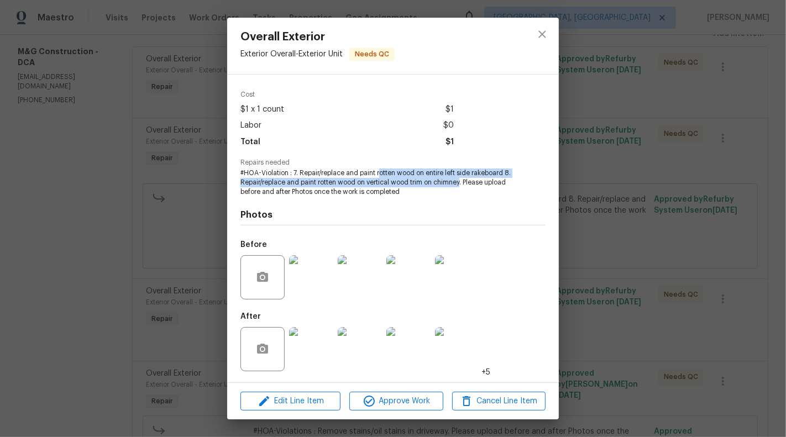
drag, startPoint x: 379, startPoint y: 174, endPoint x: 462, endPoint y: 180, distance: 83.6
click at [462, 180] on span "#HOA-Violation : 7. Repair/replace and paint rotten wood on entire left side ra…" at bounding box center [377, 183] width 275 height 28
copy span "[PERSON_NAME] [PERSON_NAME] on entire left side rakeboard 8. Repair/replace and…"
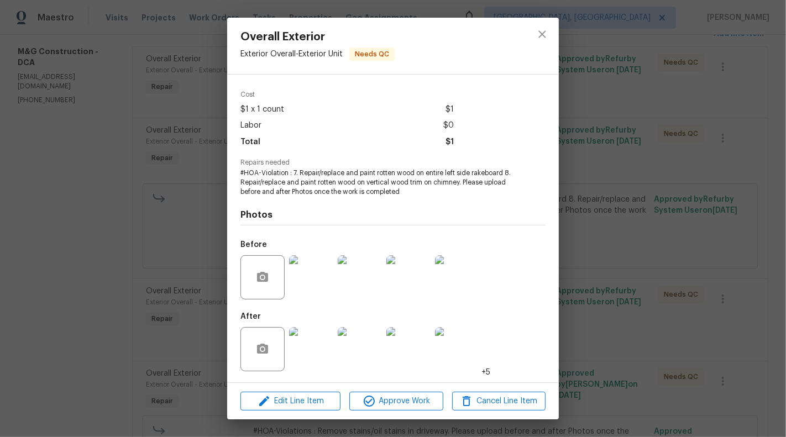
click at [364, 212] on h4 "Photos" at bounding box center [392, 214] width 305 height 11
